Goal: Transaction & Acquisition: Book appointment/travel/reservation

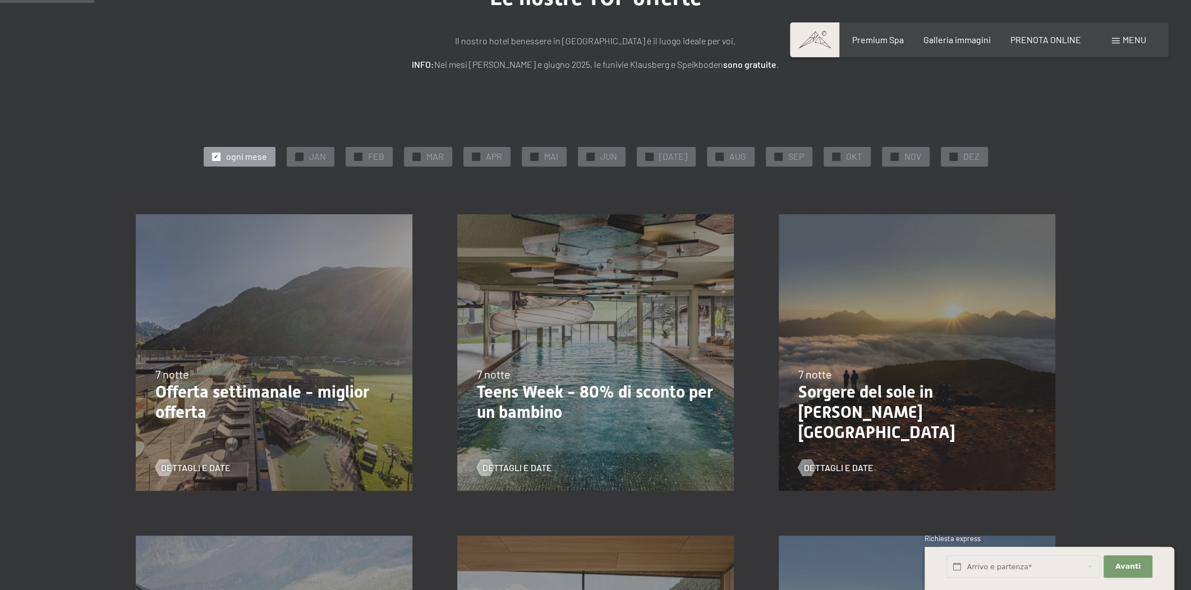
scroll to position [169, 0]
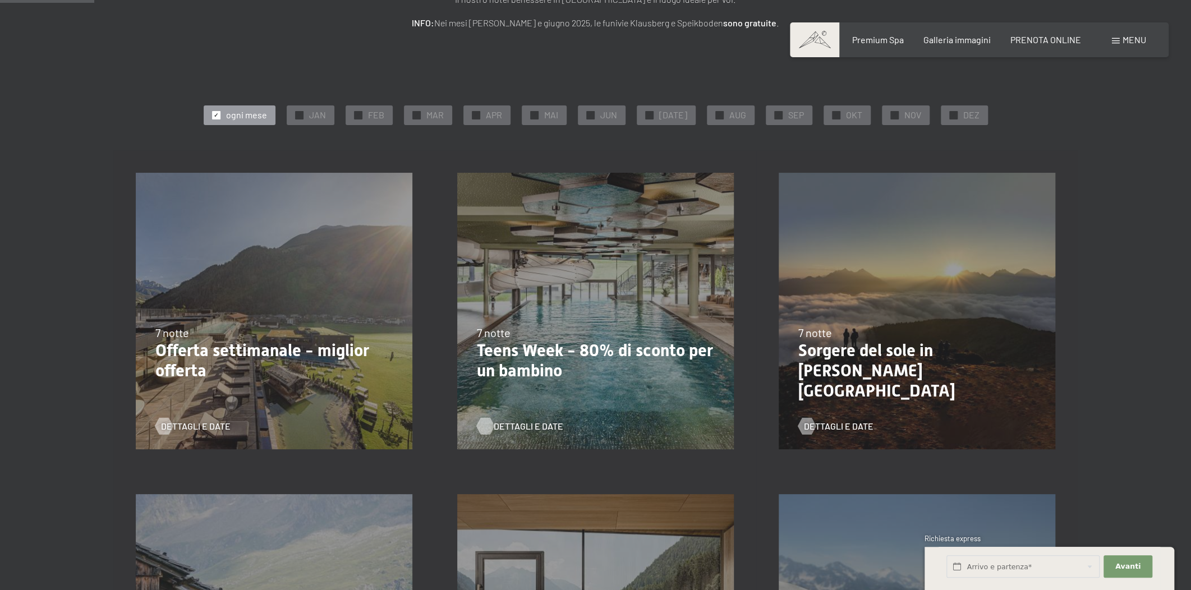
click at [506, 426] on span "Dettagli e Date" at bounding box center [529, 426] width 70 height 12
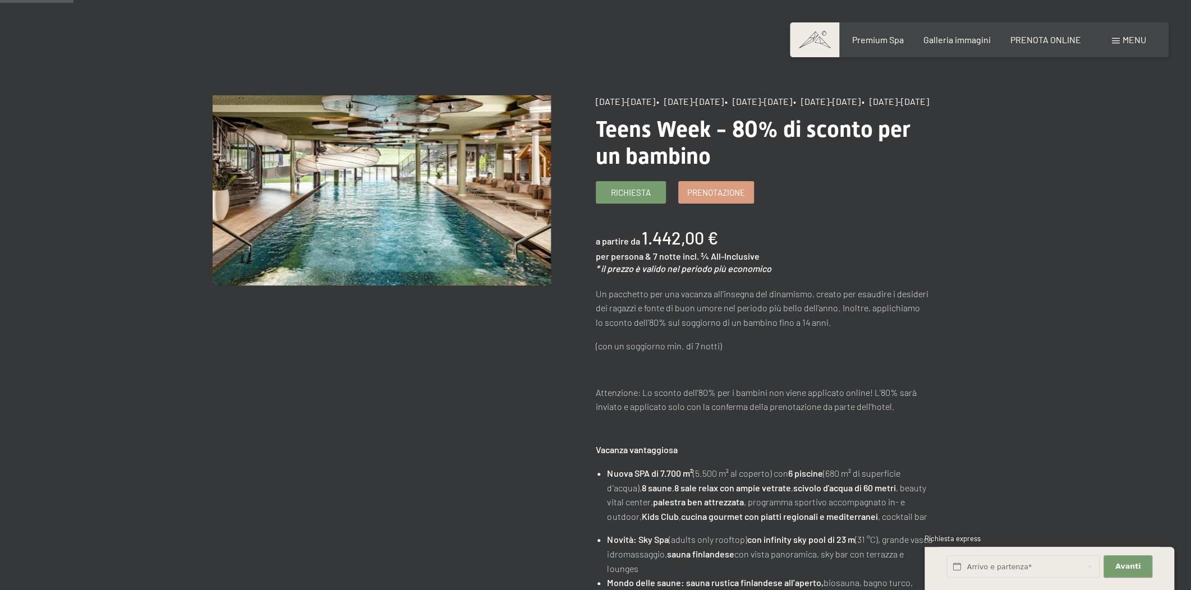
scroll to position [85, 0]
